Goal: Transaction & Acquisition: Subscribe to service/newsletter

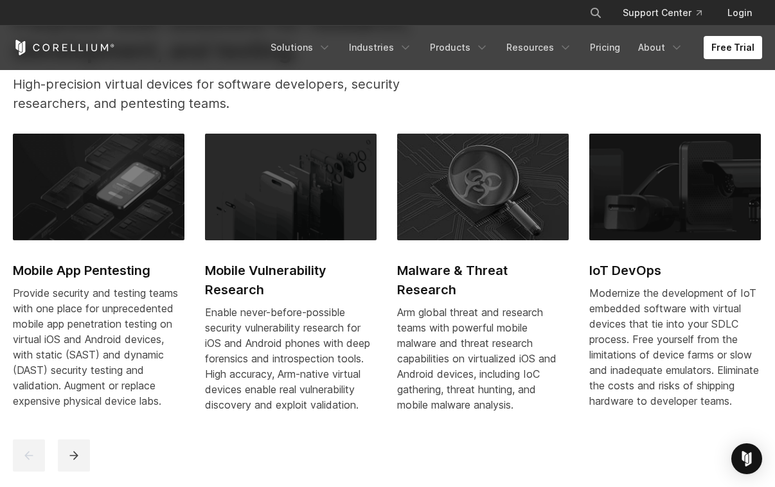
scroll to position [566, 0]
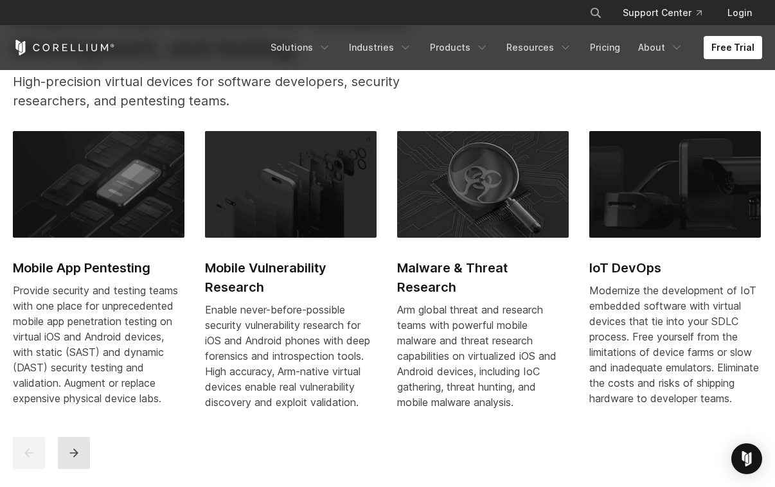
click at [76, 449] on icon "next" at bounding box center [73, 453] width 13 height 13
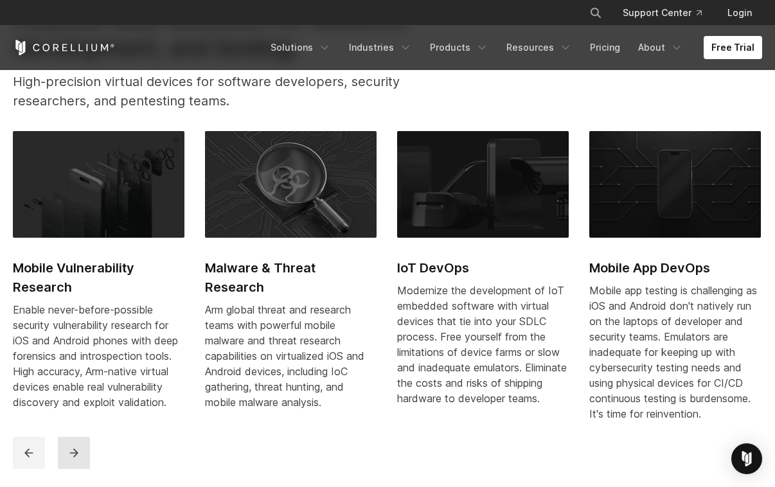
click at [76, 449] on icon "next" at bounding box center [73, 453] width 13 height 13
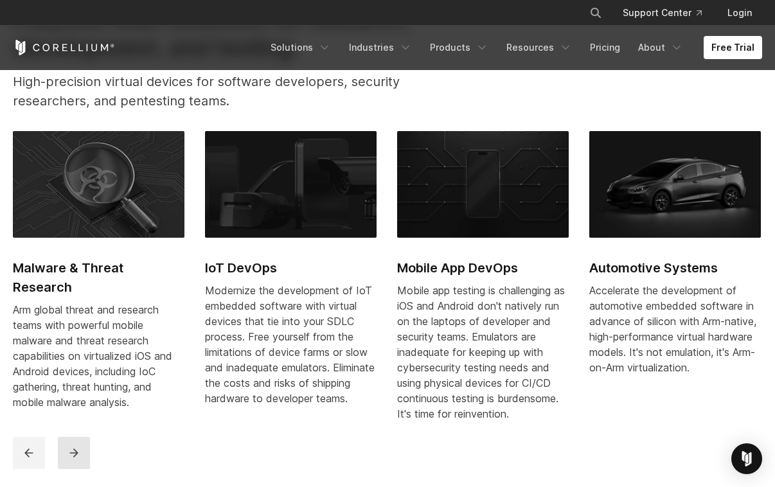
click at [76, 449] on icon "next" at bounding box center [73, 453] width 13 height 13
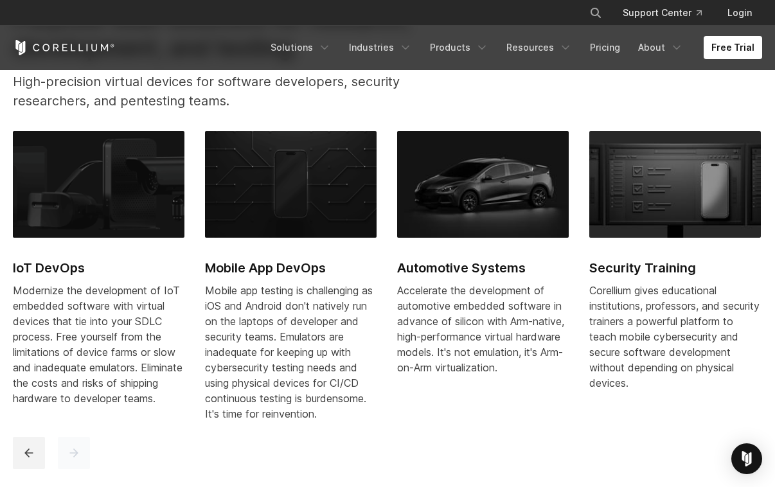
click at [76, 449] on icon "next" at bounding box center [73, 453] width 13 height 13
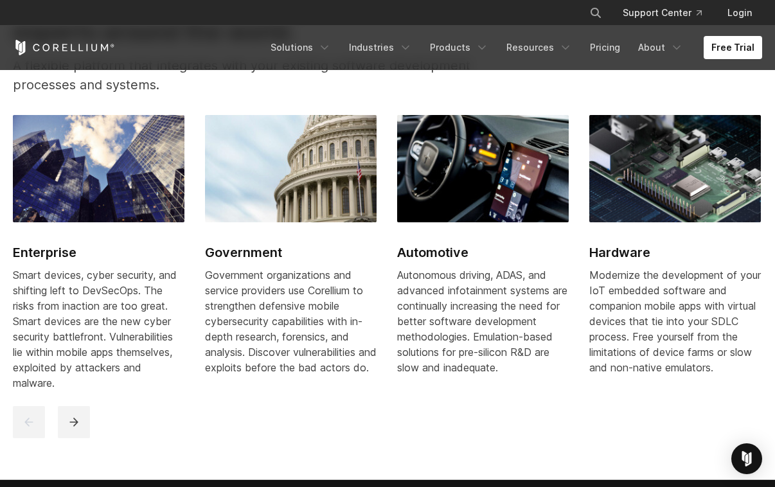
scroll to position [1531, 0]
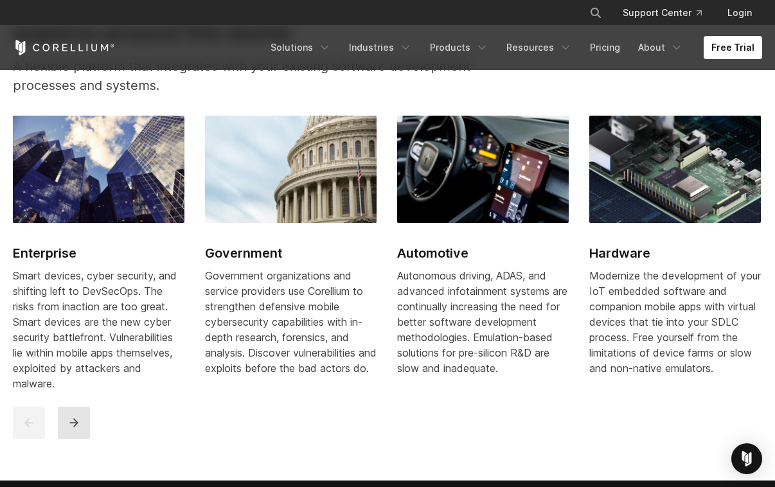
click at [75, 414] on button "next" at bounding box center [74, 423] width 32 height 32
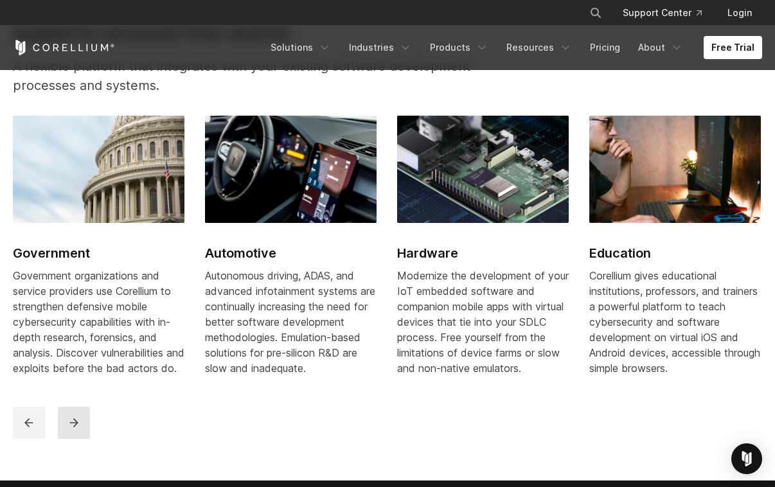
click at [75, 414] on button "next" at bounding box center [74, 423] width 32 height 32
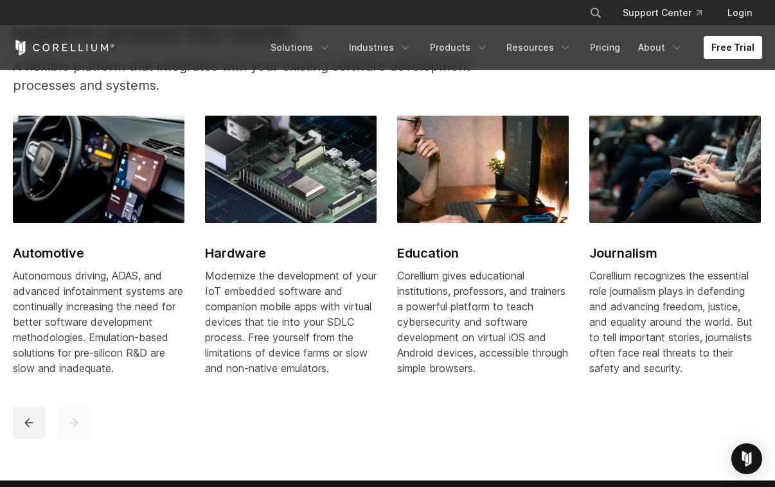
click at [75, 414] on button "next" at bounding box center [74, 423] width 32 height 32
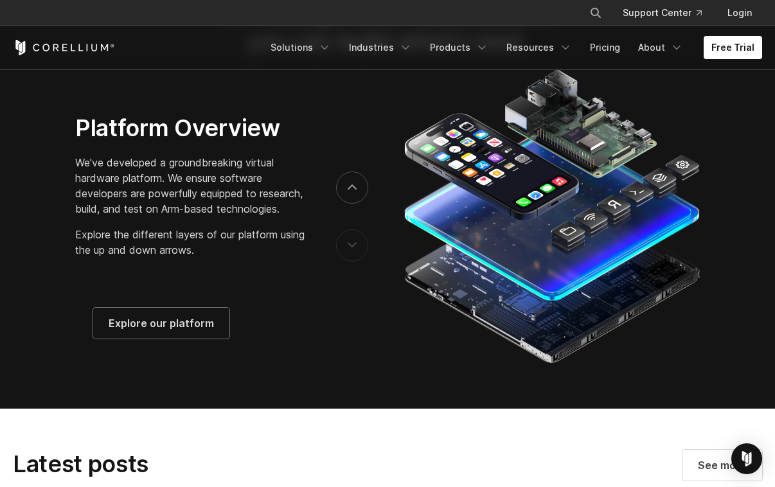
scroll to position [2040, 0]
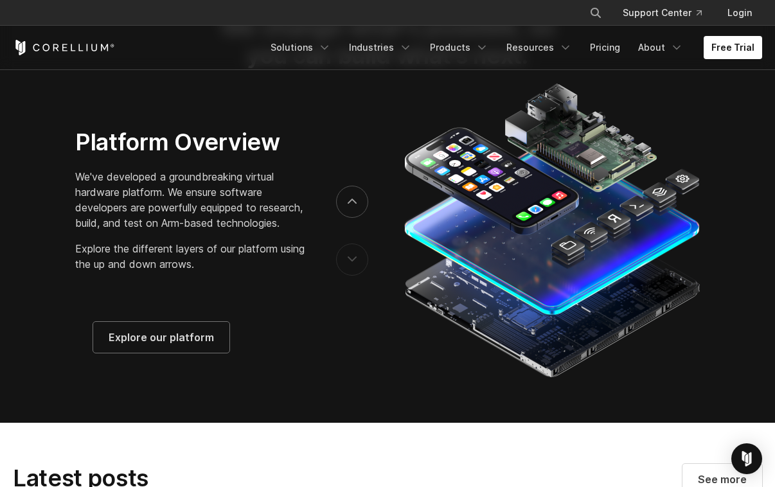
click at [111, 179] on p "We've developed a groundbreaking virtual hardware platform. We ensure software …" at bounding box center [192, 200] width 235 height 62
click at [357, 258] on button "previous" at bounding box center [352, 260] width 32 height 32
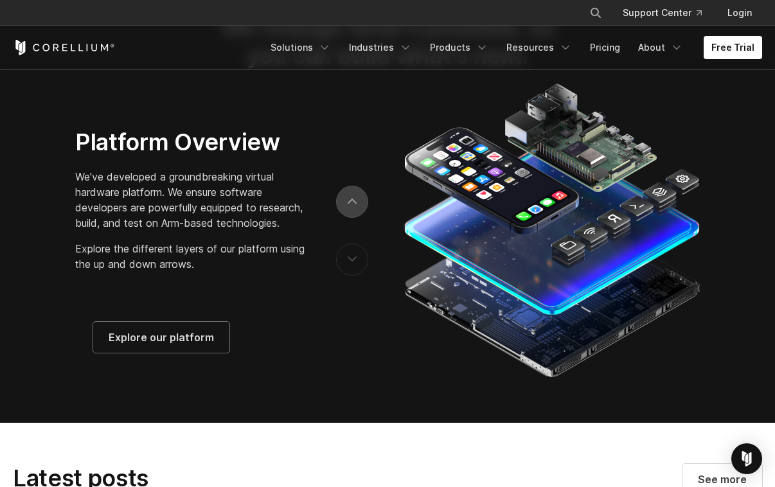
click at [355, 206] on button "next" at bounding box center [352, 202] width 32 height 32
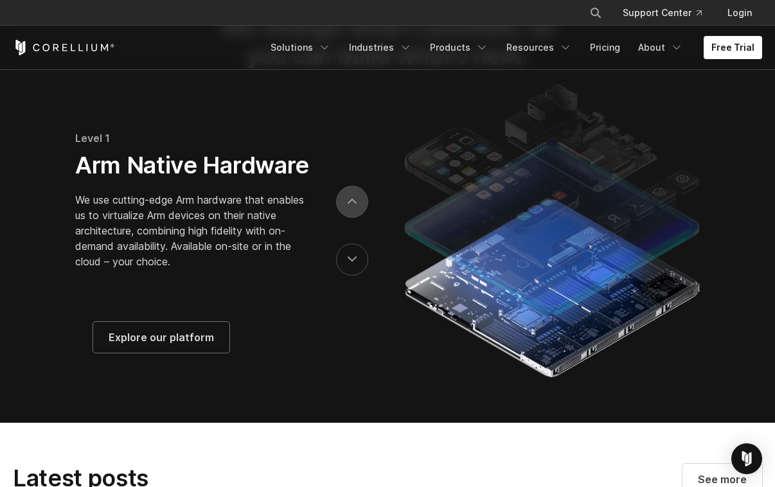
click at [344, 199] on button "next" at bounding box center [352, 202] width 32 height 32
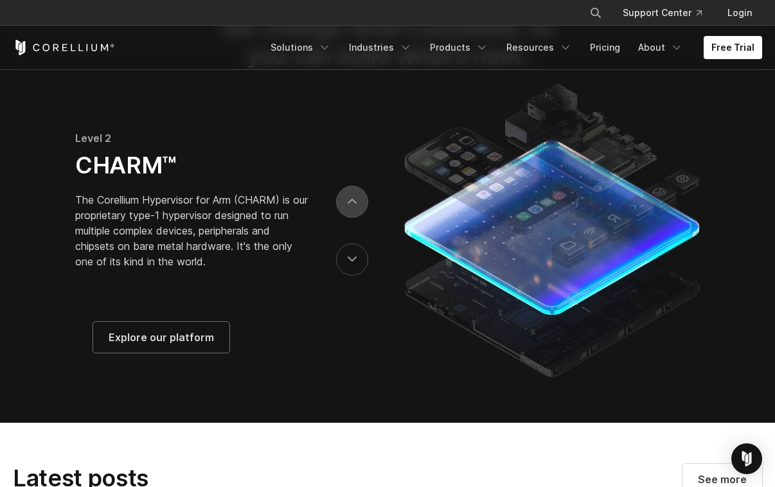
click at [355, 196] on button "next" at bounding box center [352, 202] width 32 height 32
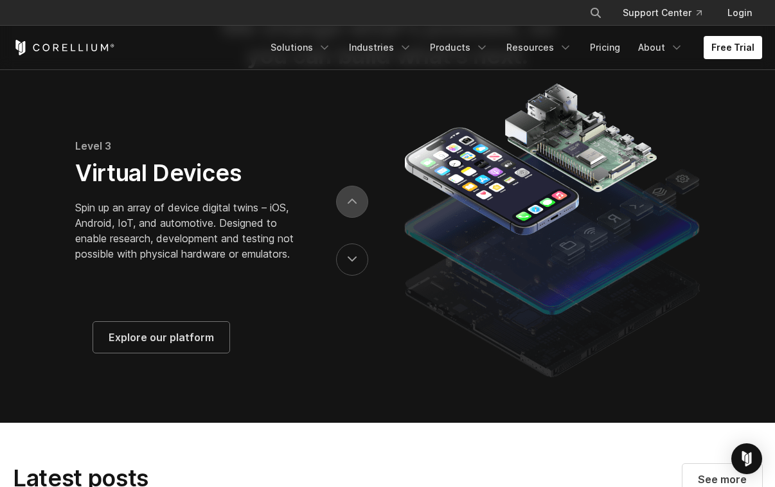
click at [355, 196] on button "next" at bounding box center [352, 202] width 32 height 32
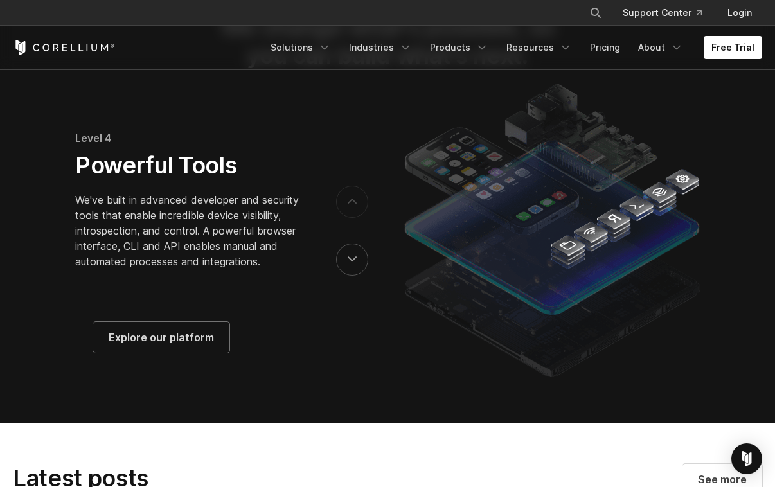
click at [355, 196] on button "next" at bounding box center [352, 202] width 32 height 32
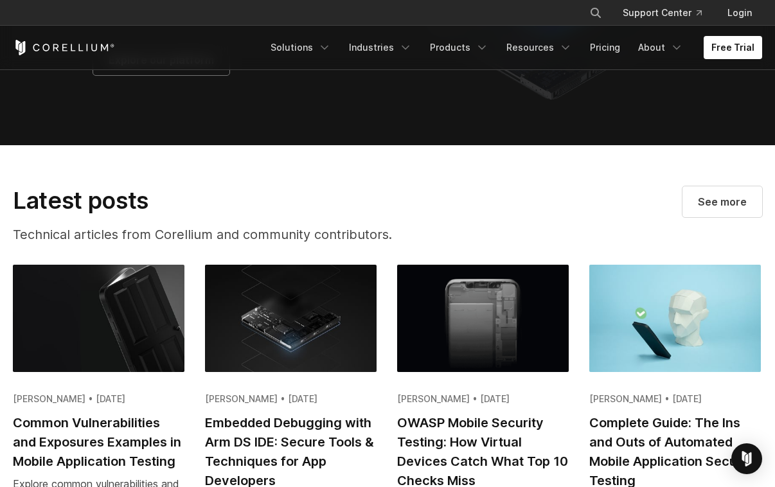
scroll to position [2317, 0]
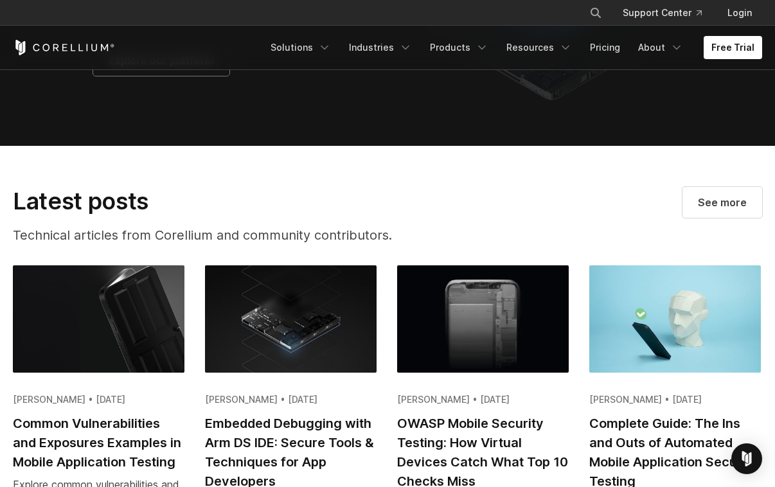
click at [371, 236] on p "Technical articles from Corellium and community contributors." at bounding box center [226, 235] width 427 height 19
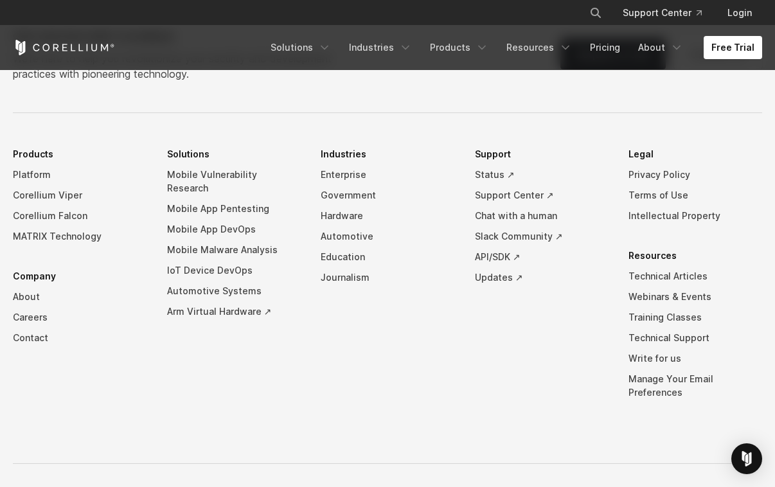
scroll to position [2987, 0]
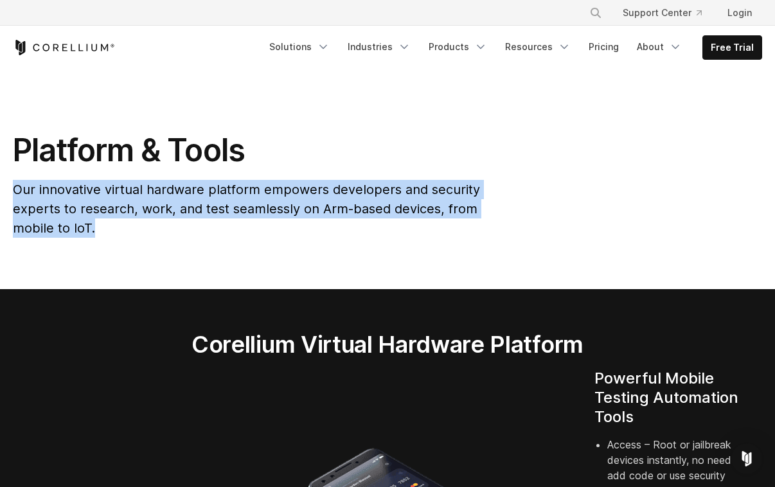
drag, startPoint x: 254, startPoint y: 219, endPoint x: 252, endPoint y: 153, distance: 66.2
click at [252, 153] on div "Platform & Tools Our innovative virtual hardware platform empowers developers a…" at bounding box center [258, 189] width 517 height 117
click at [252, 153] on h1 "Platform & Tools" at bounding box center [258, 150] width 491 height 39
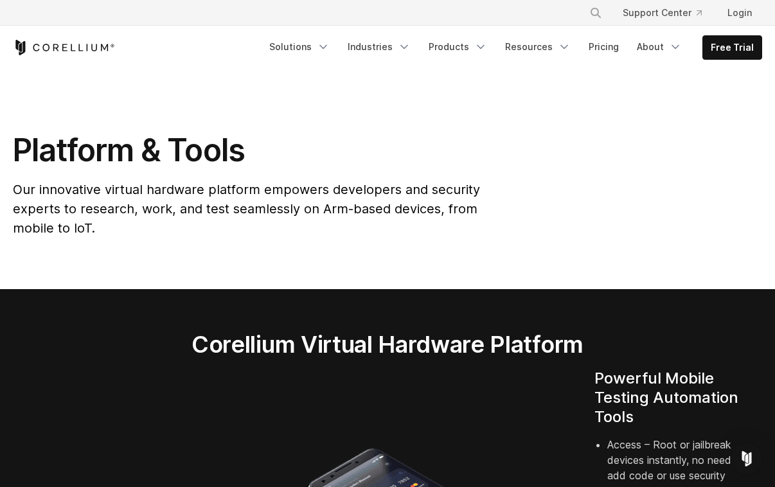
click at [252, 153] on h1 "Platform & Tools" at bounding box center [258, 150] width 491 height 39
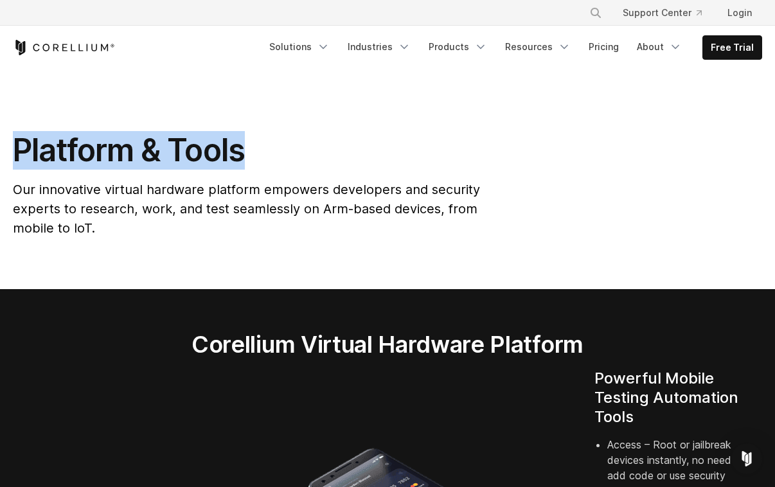
click at [252, 153] on h1 "Platform & Tools" at bounding box center [258, 150] width 491 height 39
click at [235, 215] on span "Our innovative virtual hardware platform empowers developers and security exper…" at bounding box center [246, 209] width 467 height 54
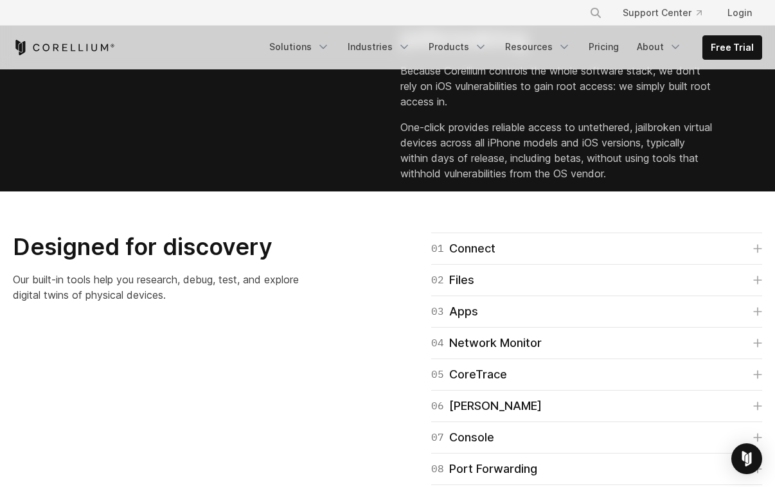
scroll to position [1834, 0]
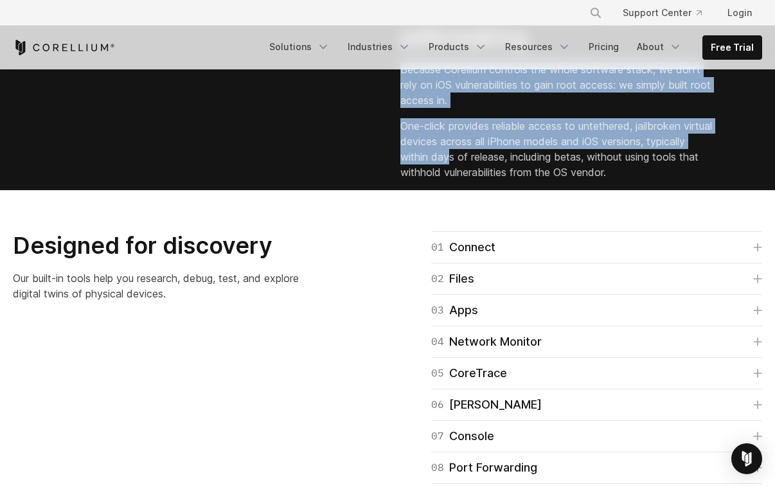
drag, startPoint x: 427, startPoint y: 219, endPoint x: 494, endPoint y: 312, distance: 114.7
click at [494, 180] on div "Instant, seamless iOS jailbreaking Because Corellium controls the whole softwar…" at bounding box center [572, 87] width 344 height 186
click at [531, 180] on p "One-click provides reliable access to untethered, jailbroken virtual devices ac…" at bounding box center [556, 149] width 313 height 62
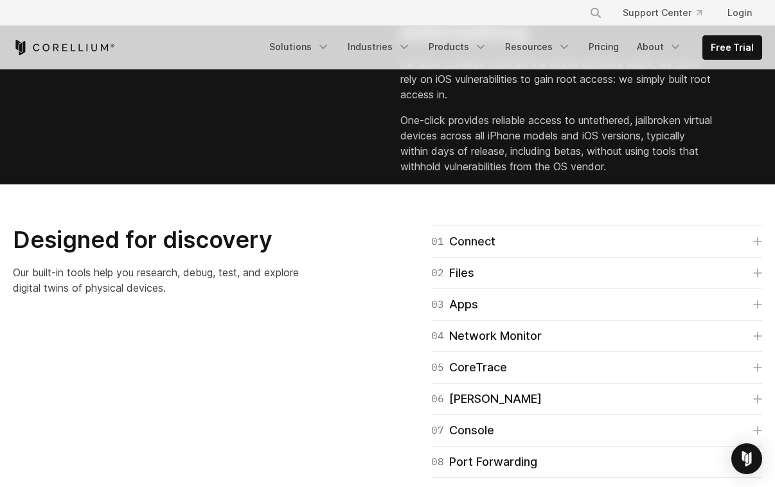
scroll to position [1835, 0]
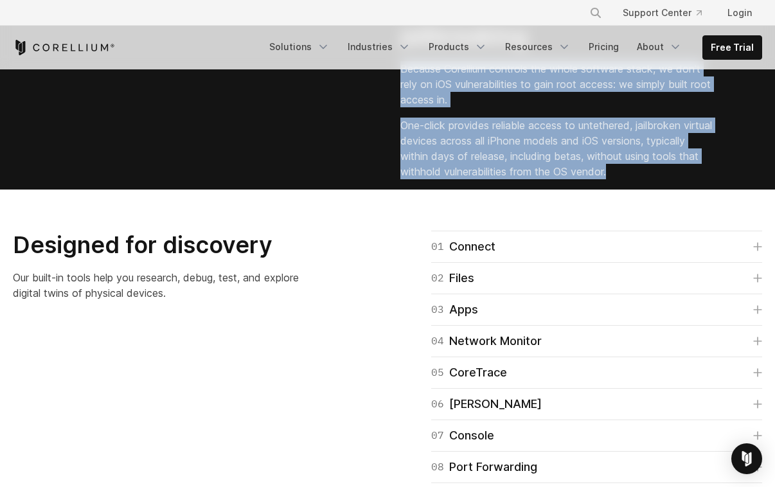
drag, startPoint x: 456, startPoint y: 216, endPoint x: 476, endPoint y: 343, distance: 128.1
click at [476, 190] on div "Instant, seamless iOS jailbreaking Because Corellium controls the whole softwar…" at bounding box center [582, 91] width 388 height 197
click at [494, 190] on div "Instant, seamless iOS jailbreaking Because Corellium controls the whole softwar…" at bounding box center [387, 91] width 775 height 197
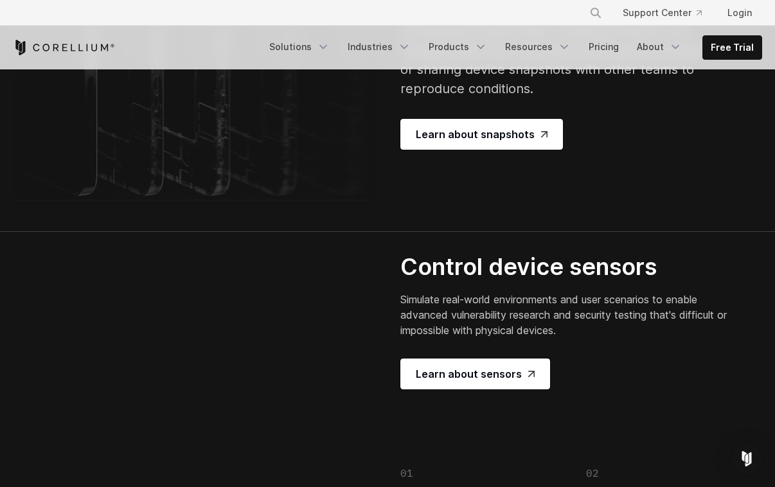
scroll to position [2683, 0]
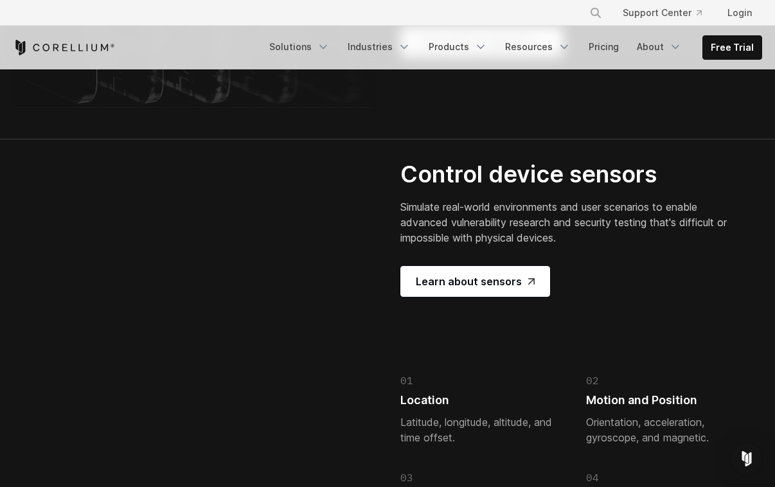
drag, startPoint x: 406, startPoint y: 159, endPoint x: 472, endPoint y: 273, distance: 131.9
drag, startPoint x: 569, startPoint y: 306, endPoint x: 476, endPoint y: 187, distance: 151.1
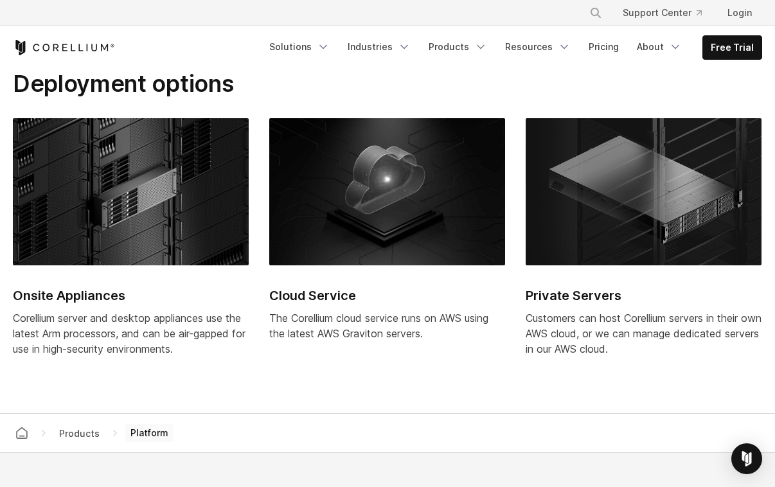
scroll to position [5201, 0]
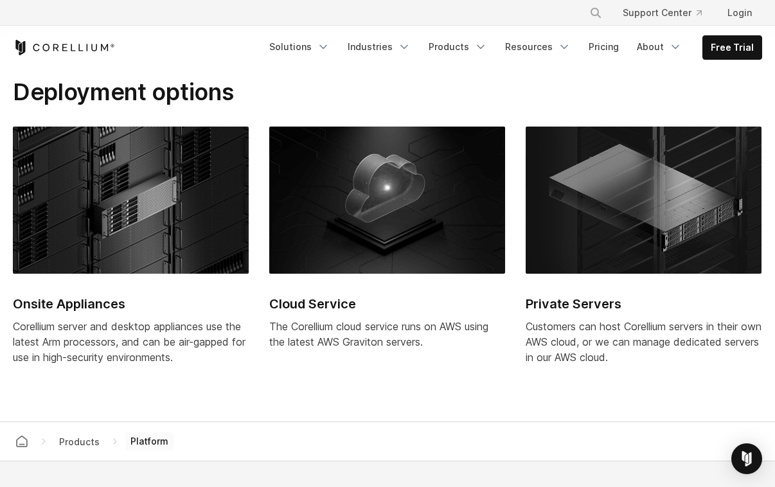
drag, startPoint x: 449, startPoint y: 183, endPoint x: 467, endPoint y: 247, distance: 66.9
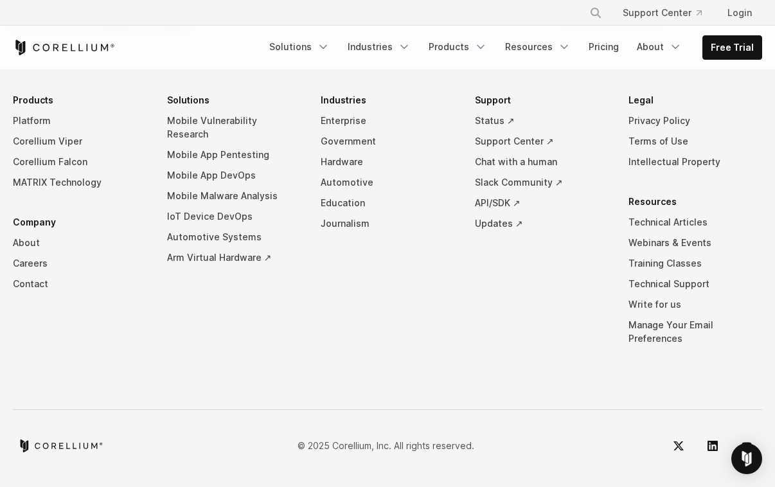
scroll to position [5982, 0]
click at [607, 54] on link "Pricing" at bounding box center [604, 46] width 46 height 23
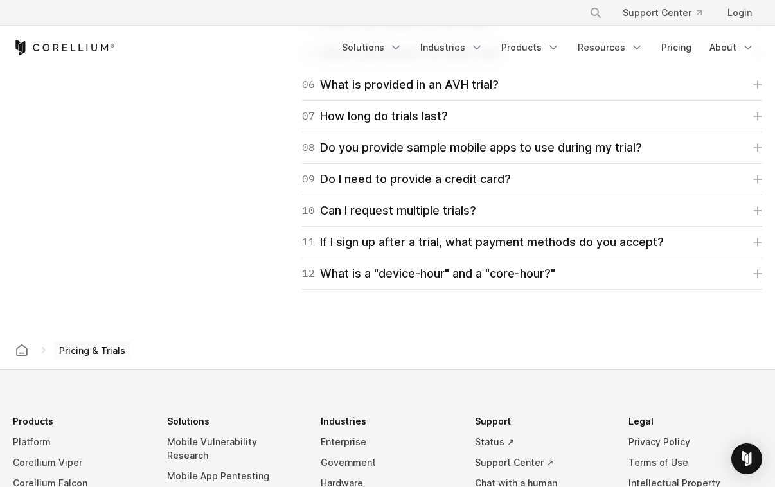
scroll to position [1904, 0]
